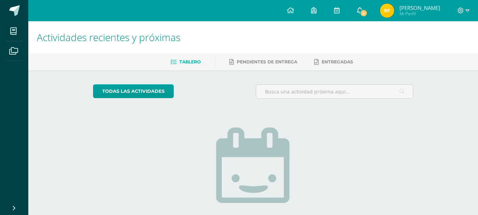
click at [371, 8] on link "5" at bounding box center [359, 10] width 23 height 21
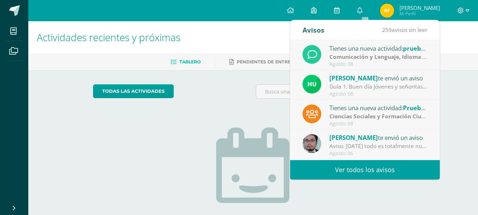
click at [374, 169] on link "Ver todos los avisos" at bounding box center [365, 169] width 150 height 19
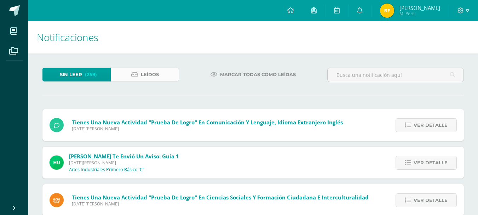
click at [164, 70] on link "Leídos" at bounding box center [145, 75] width 68 height 14
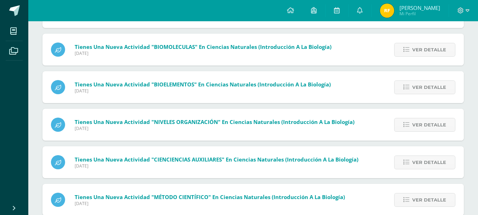
scroll to position [15237, 0]
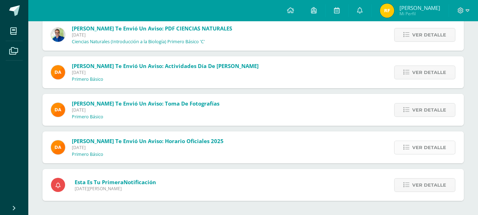
click at [397, 148] on link "Ver detalle" at bounding box center [424, 147] width 61 height 14
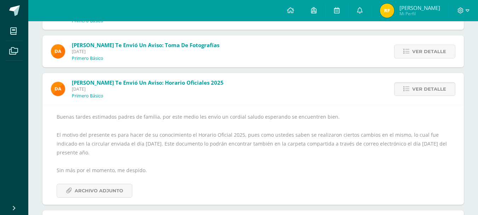
scroll to position [15337, 0]
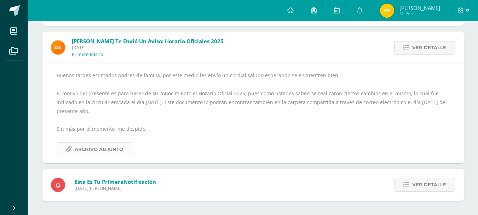
click at [91, 154] on span "Archivo Adjunto" at bounding box center [99, 149] width 48 height 13
click at [123, 142] on link "Archivo Adjunto" at bounding box center [95, 149] width 76 height 14
